Goal: Use online tool/utility: Utilize a website feature to perform a specific function

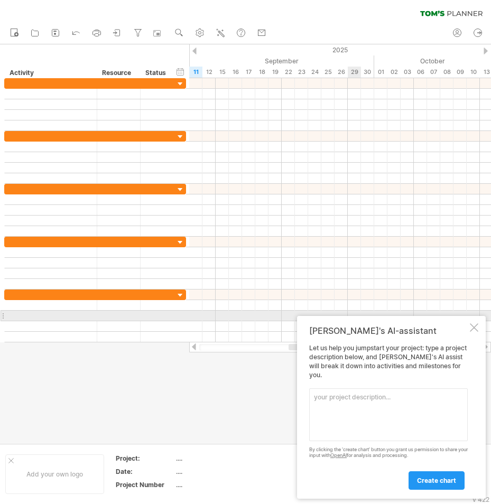
paste textarea "Task,StartOffsetDays,DurationDays,Dependencies,Notes Incident assessment & phot…"
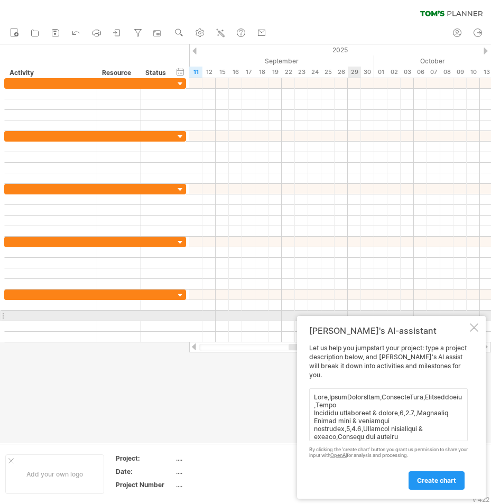
scroll to position [270, 0]
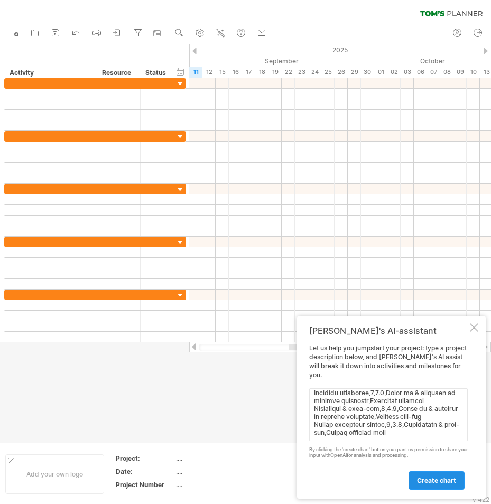
type textarea "Task,StartOffsetDays,DurationDays,Dependencies,Notes Incident assessment & phot…"
click at [435, 482] on span "create chart" at bounding box center [436, 480] width 39 height 8
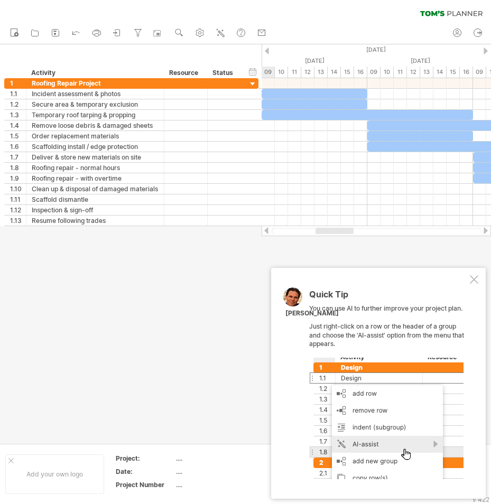
click at [472, 279] on div at bounding box center [473, 279] width 8 height 8
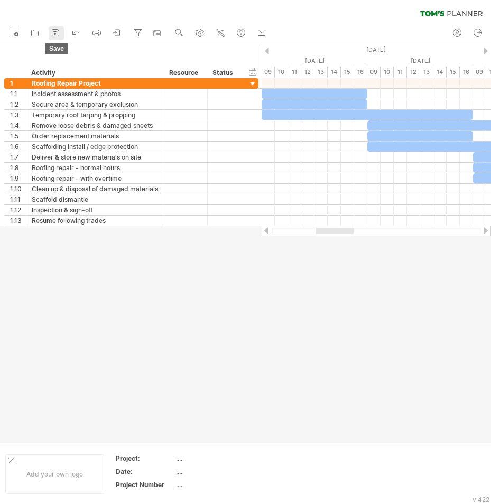
click at [53, 30] on icon at bounding box center [55, 32] width 11 height 11
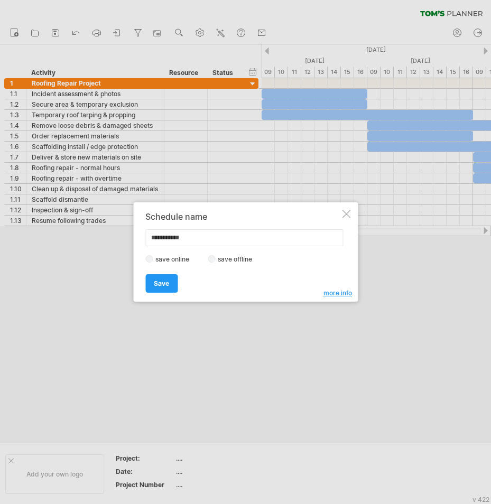
click at [342, 213] on div at bounding box center [346, 214] width 8 height 8
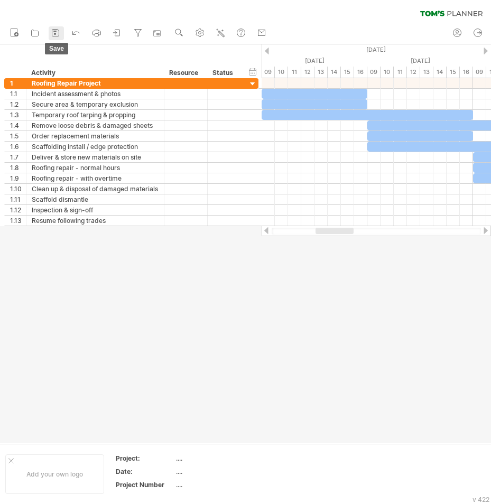
click at [53, 32] on icon at bounding box center [55, 32] width 11 height 11
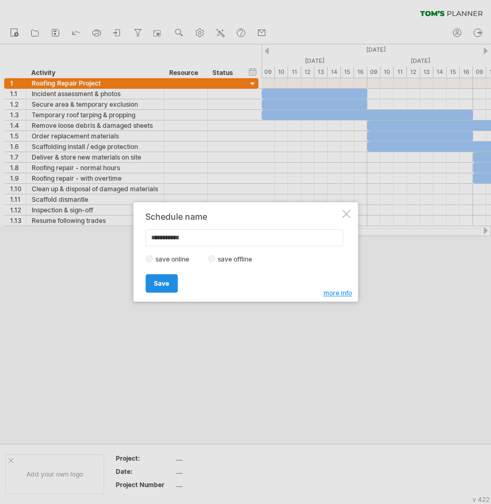
click at [169, 279] on link "Save" at bounding box center [161, 283] width 32 height 18
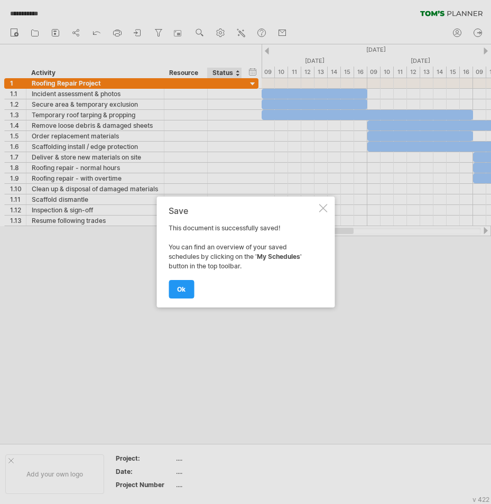
click at [323, 206] on div at bounding box center [322, 208] width 8 height 8
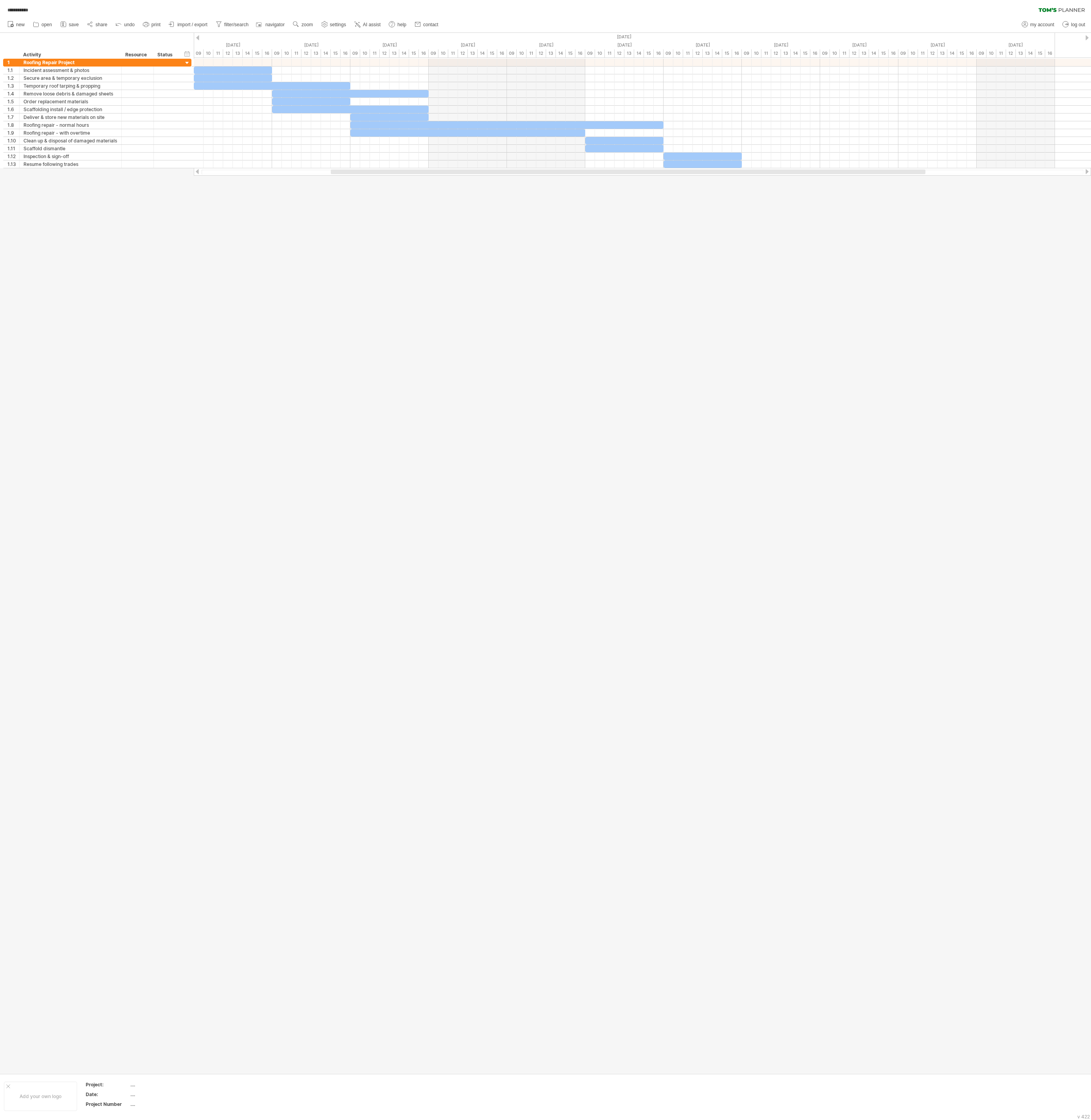
drag, startPoint x: 356, startPoint y: 0, endPoint x: 325, endPoint y: 326, distance: 327.5
click at [325, 326] on div at bounding box center [546, 553] width 1091 height 1041
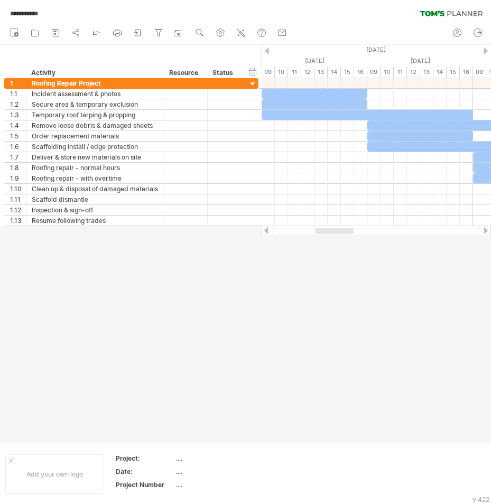
drag, startPoint x: 1243, startPoint y: 2, endPoint x: 109, endPoint y: 298, distance: 1172.2
click at [109, 298] on div at bounding box center [245, 243] width 491 height 399
